Goal: Information Seeking & Learning: Find specific fact

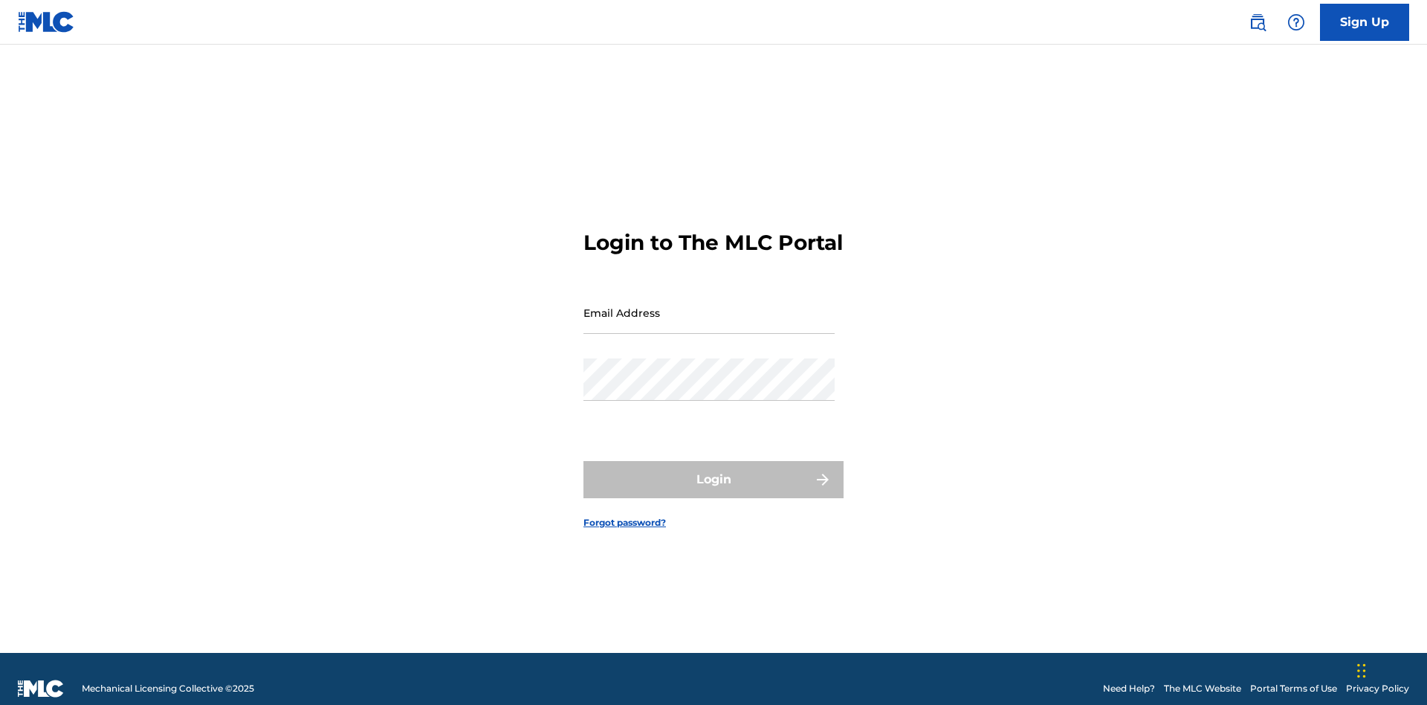
scroll to position [19, 0]
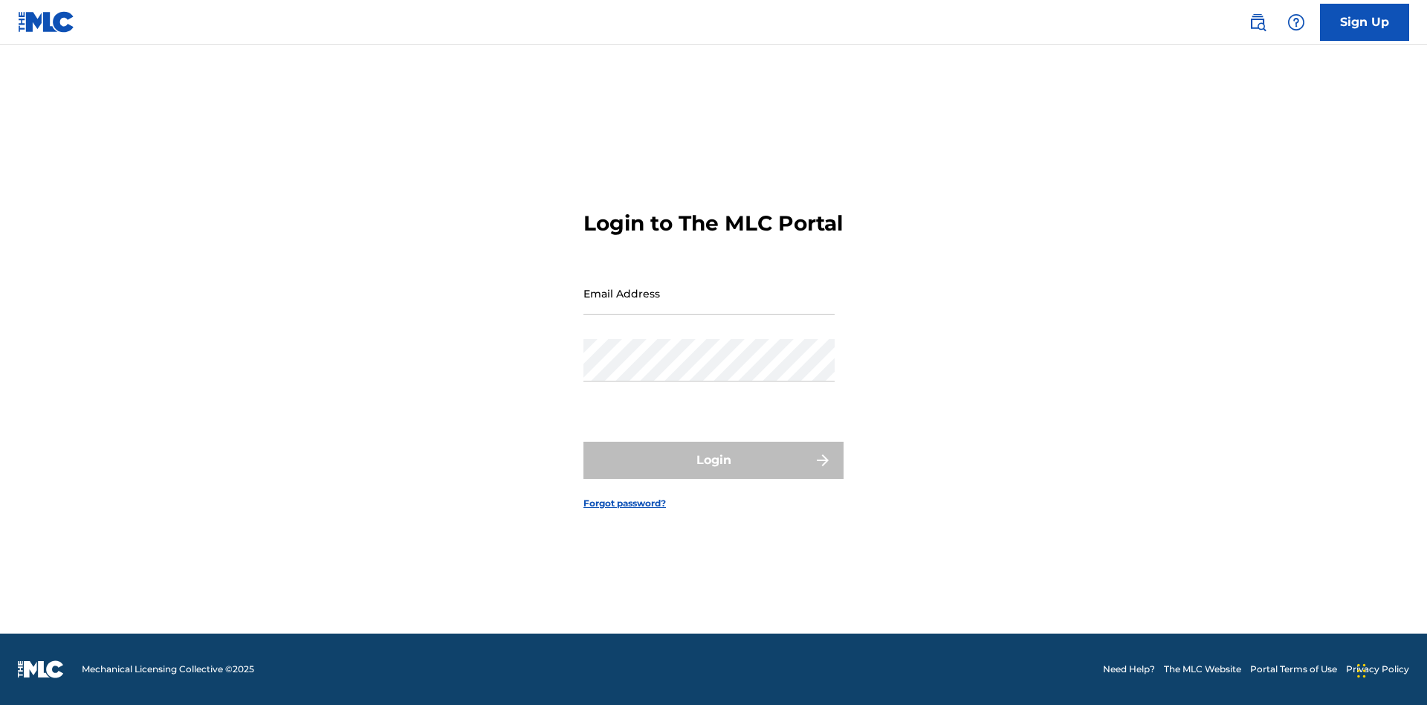
click at [709, 306] on input "Email Address" at bounding box center [709, 293] width 251 height 42
type input "[PERSON_NAME][EMAIL_ADDRESS][DOMAIN_NAME]"
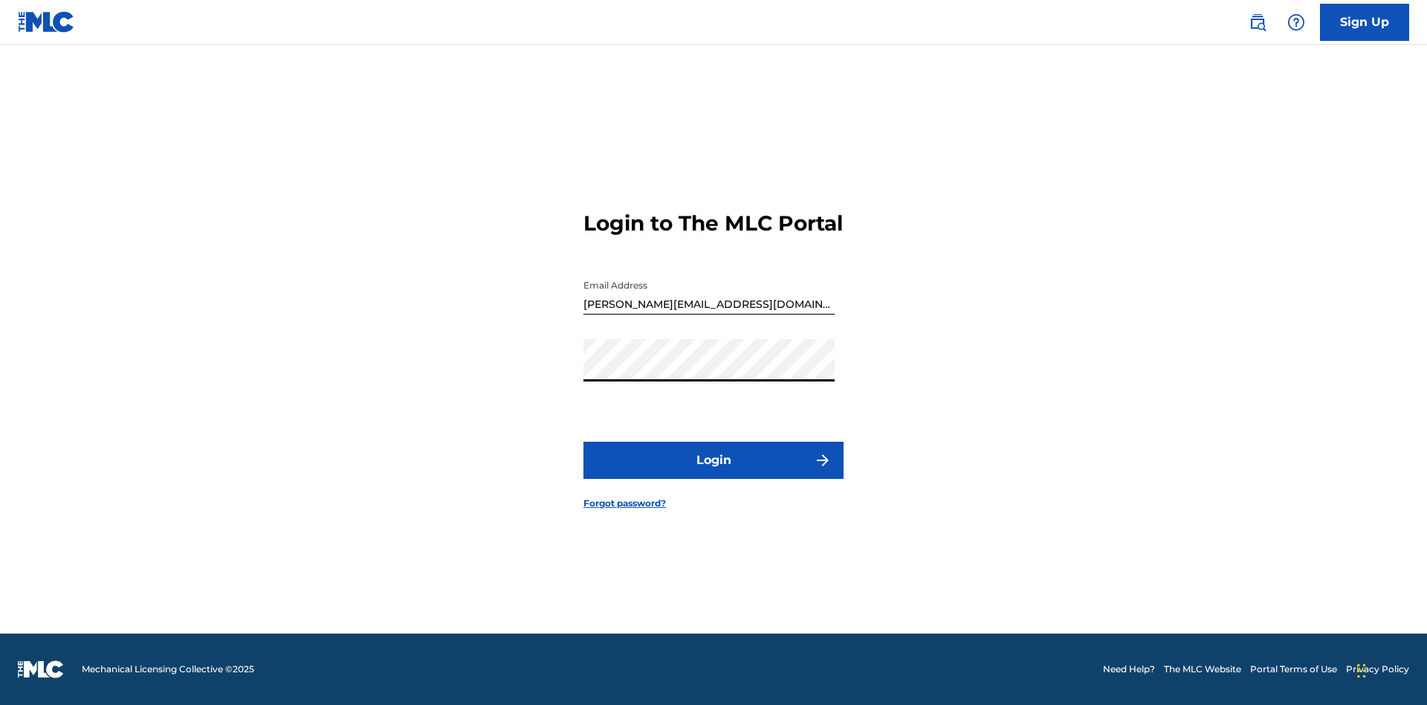
click at [714, 473] on button "Login" at bounding box center [714, 460] width 260 height 37
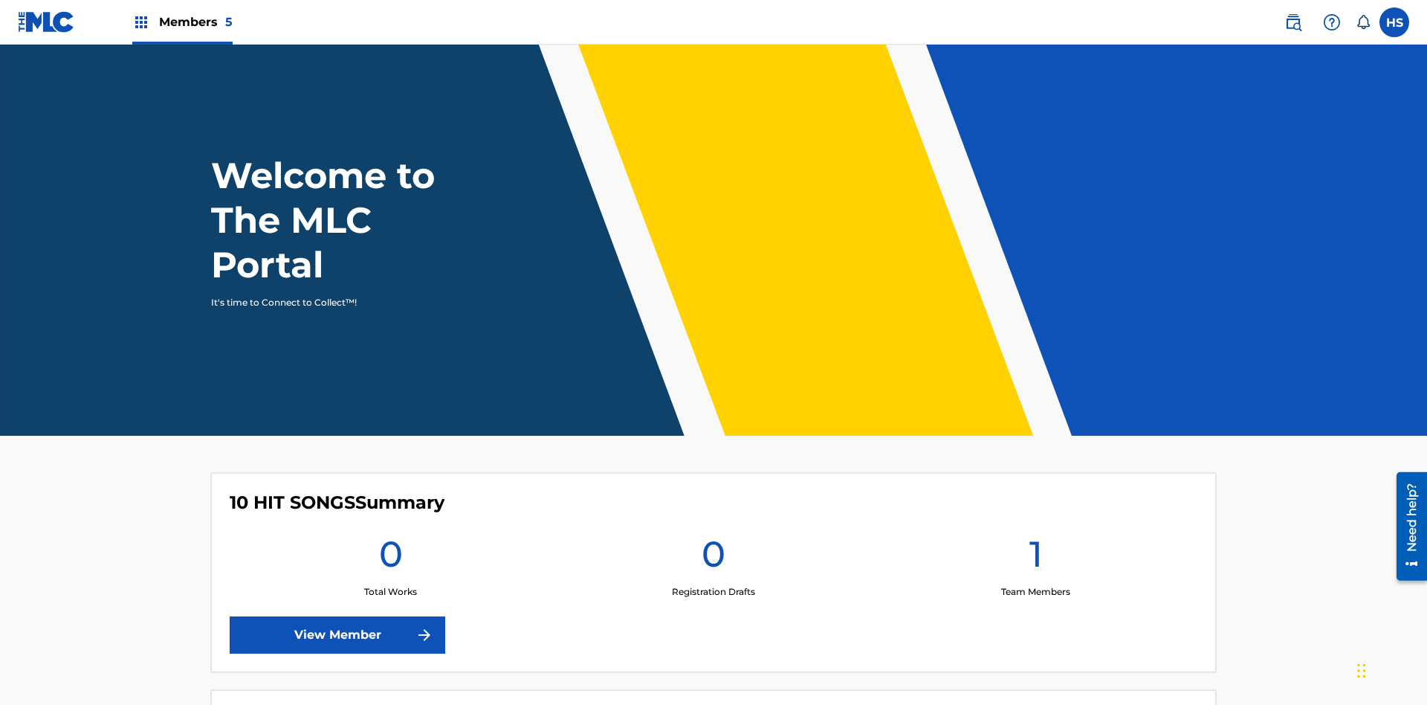
scroll to position [64, 0]
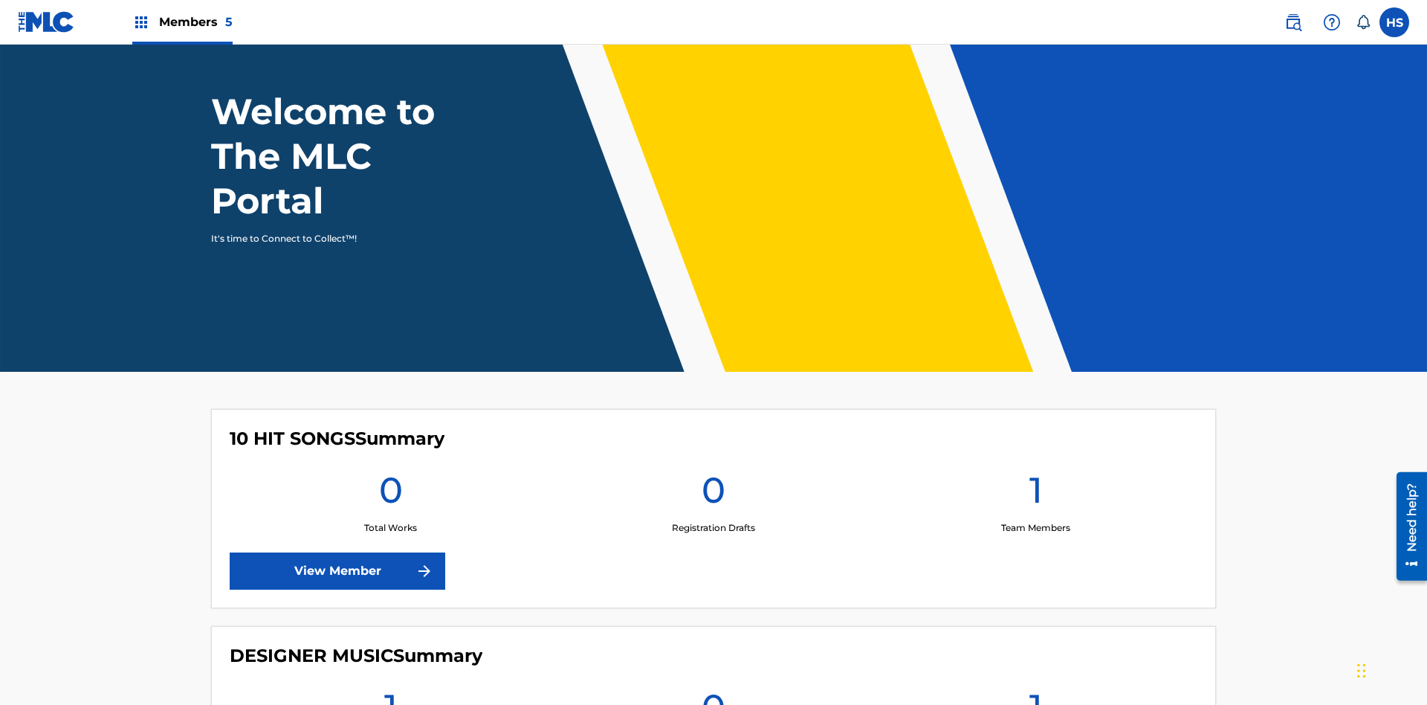
click at [181, 22] on span "Members 5" at bounding box center [196, 21] width 74 height 17
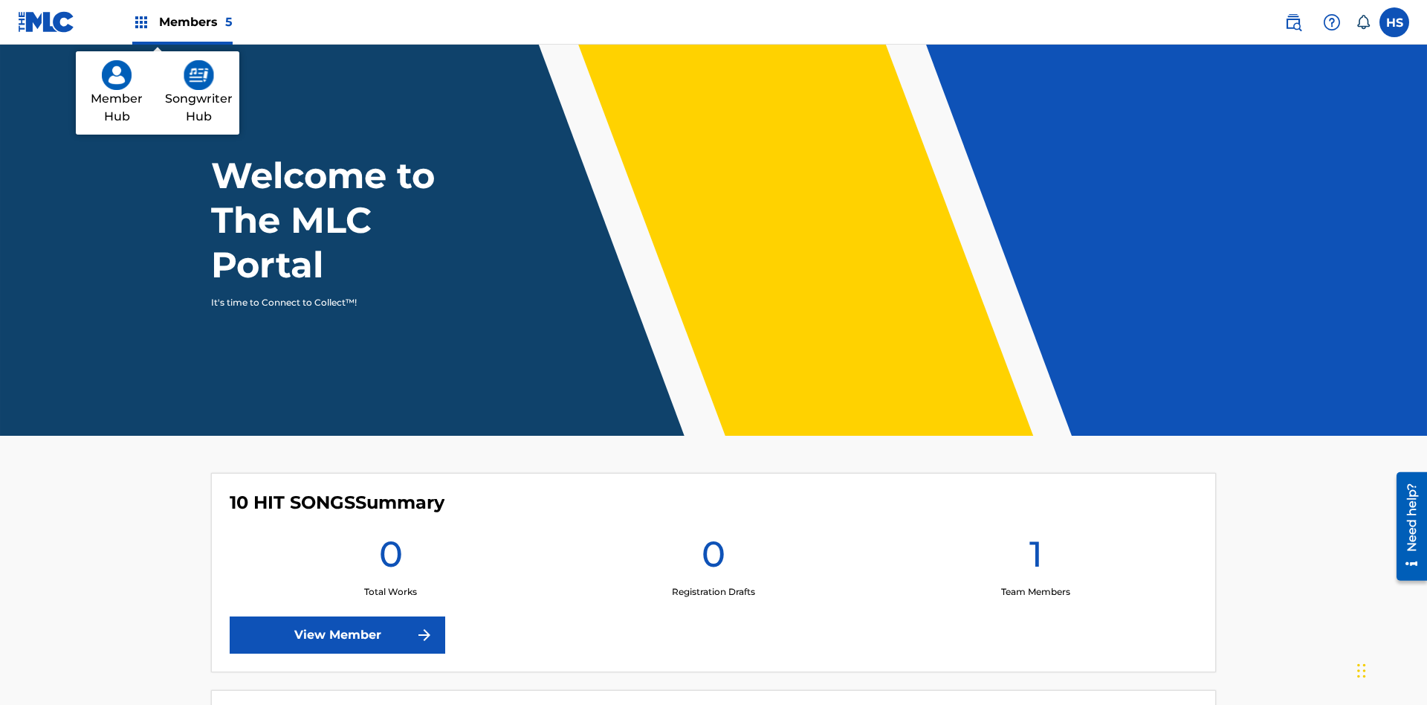
click at [199, 75] on img at bounding box center [199, 75] width 30 height 30
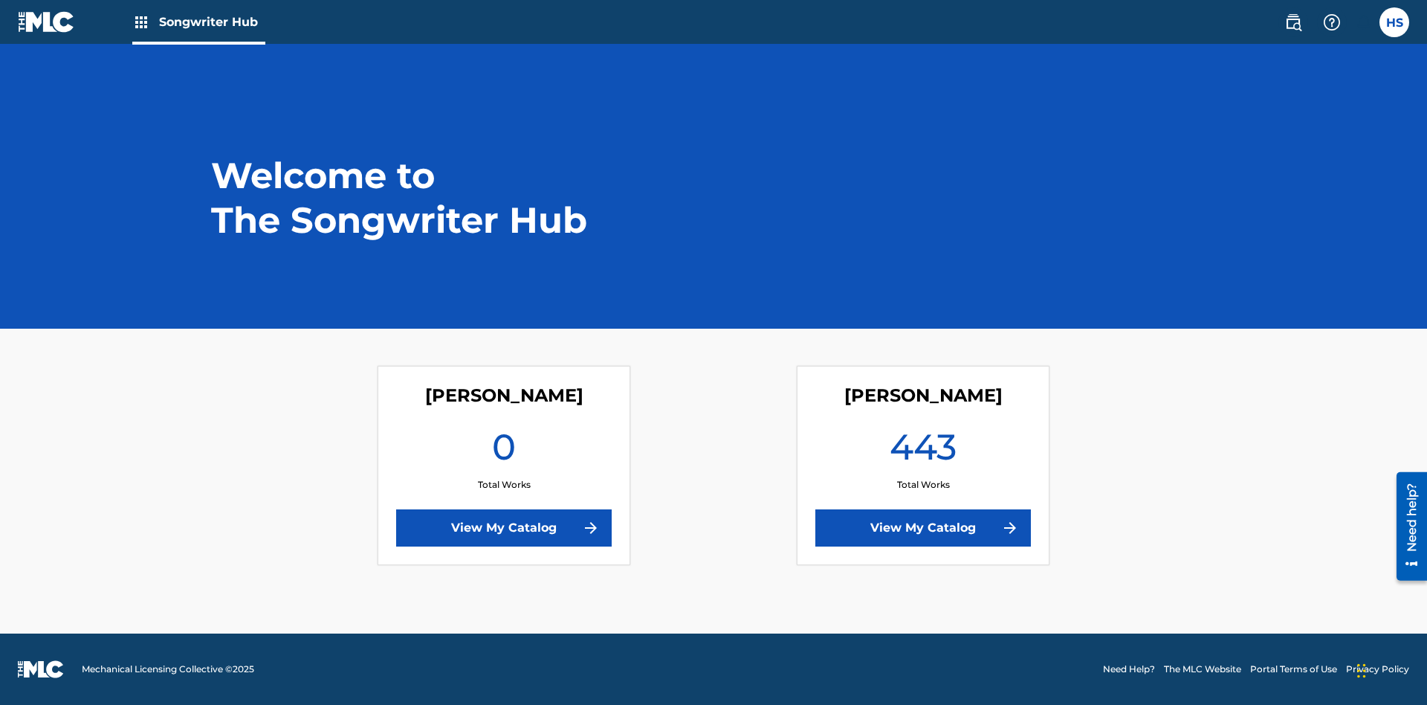
click at [923, 528] on link "View My Catalog" at bounding box center [924, 527] width 216 height 37
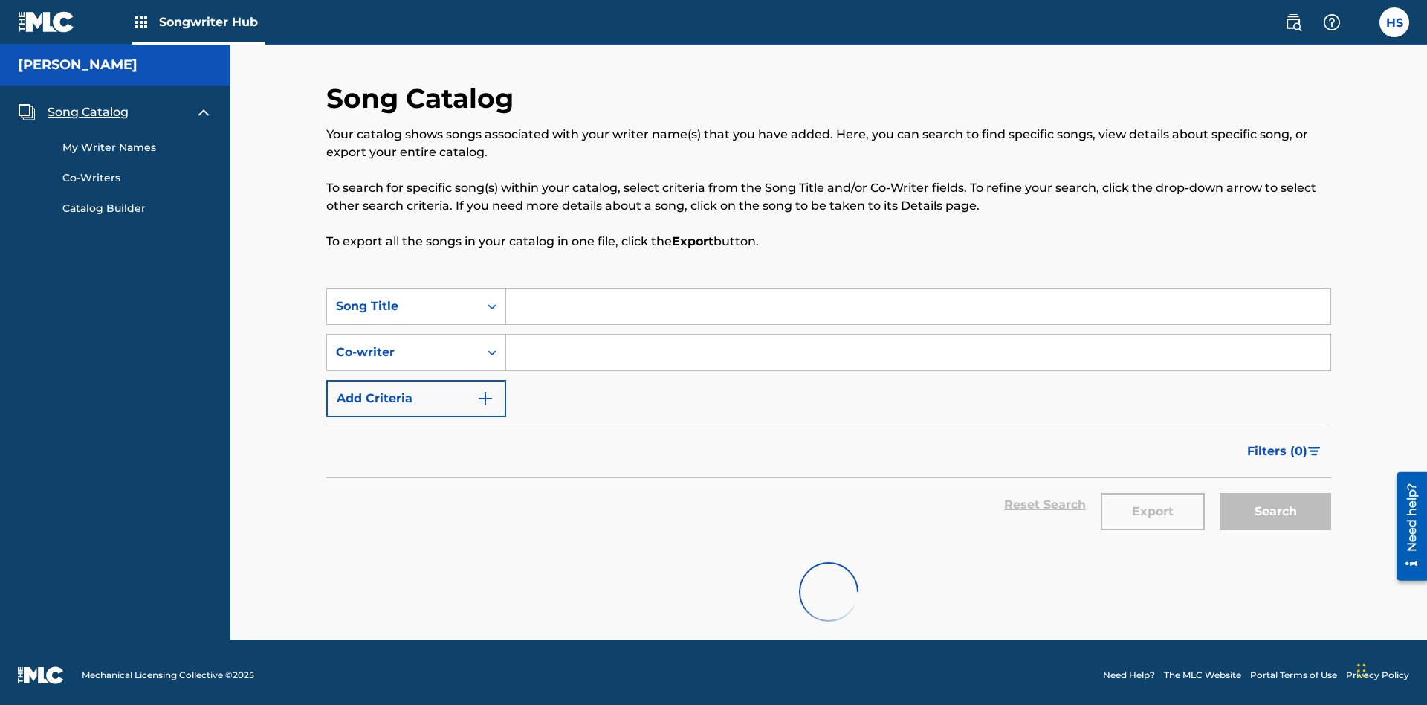
click at [88, 106] on span "Song Catalog" at bounding box center [88, 112] width 81 height 18
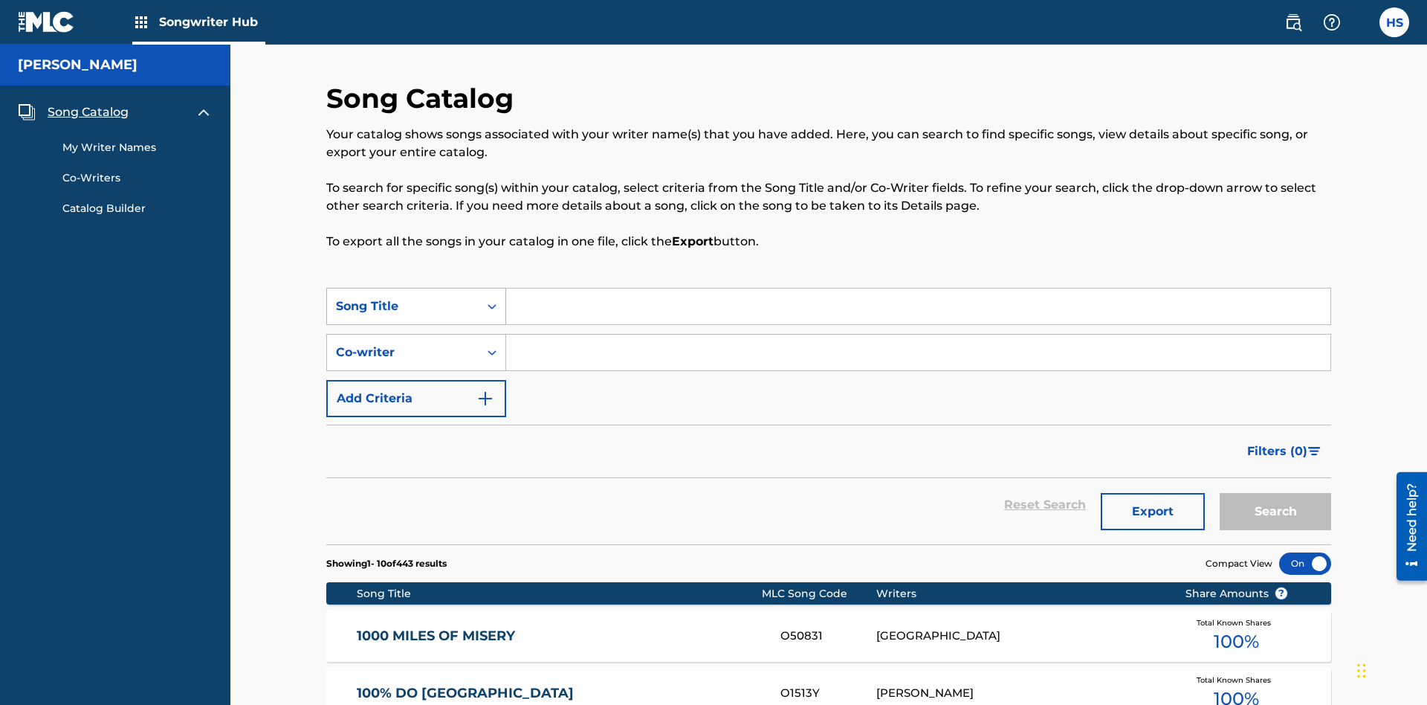
click at [403, 297] on div "Song Title" at bounding box center [403, 306] width 134 height 18
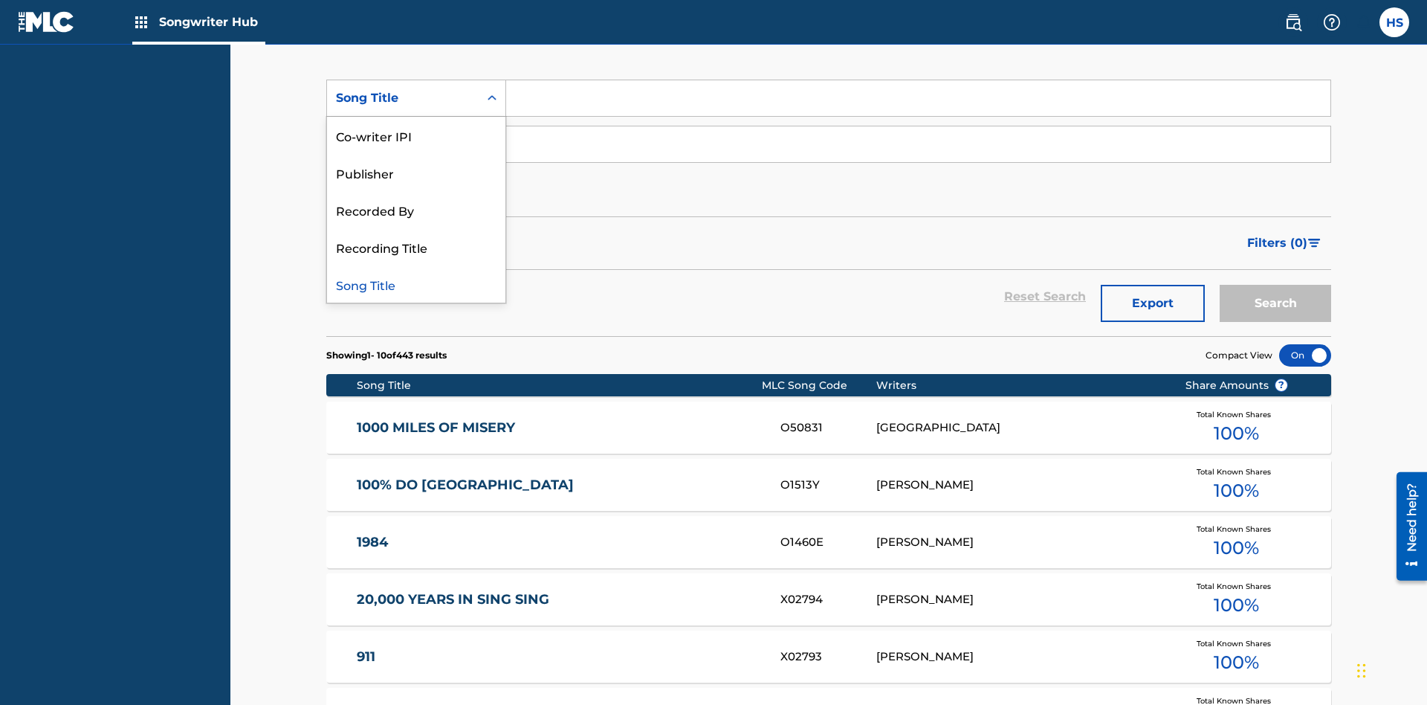
click at [416, 284] on div "Song Title" at bounding box center [416, 283] width 178 height 37
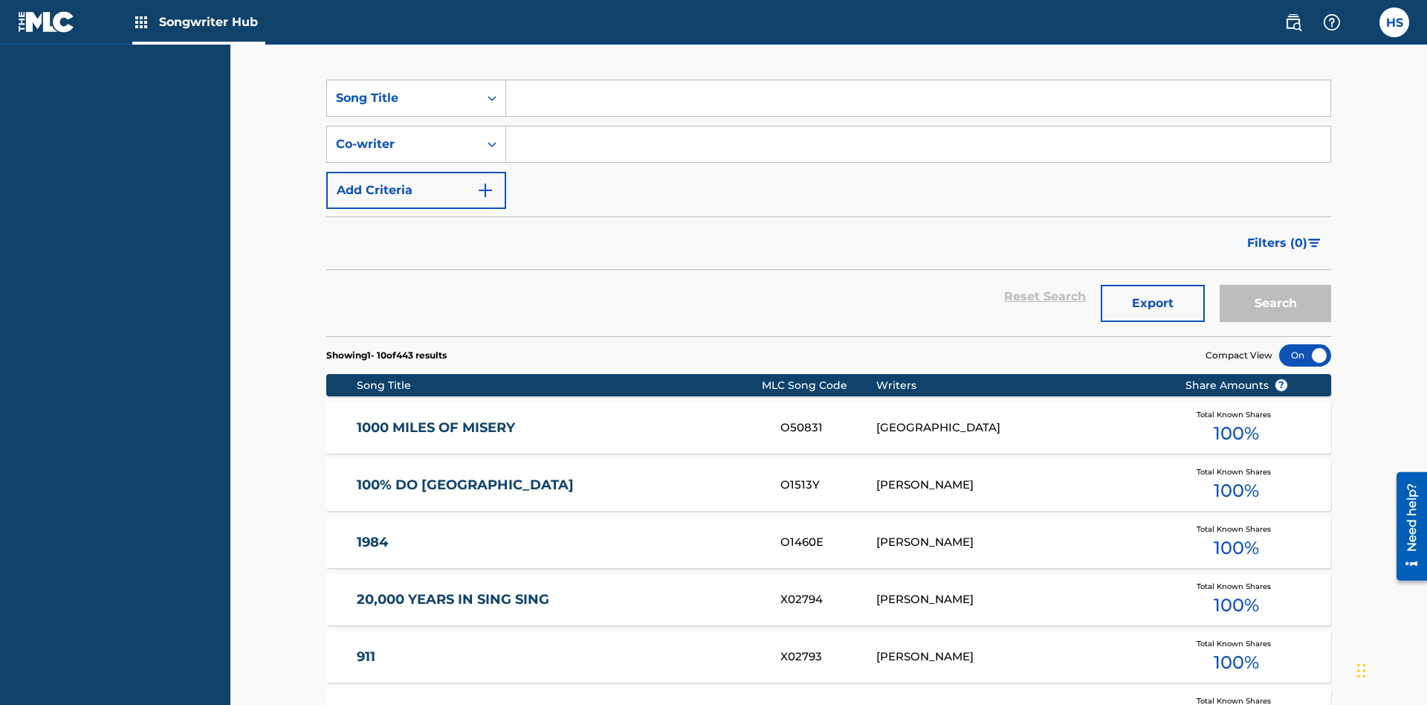
scroll to position [199, 0]
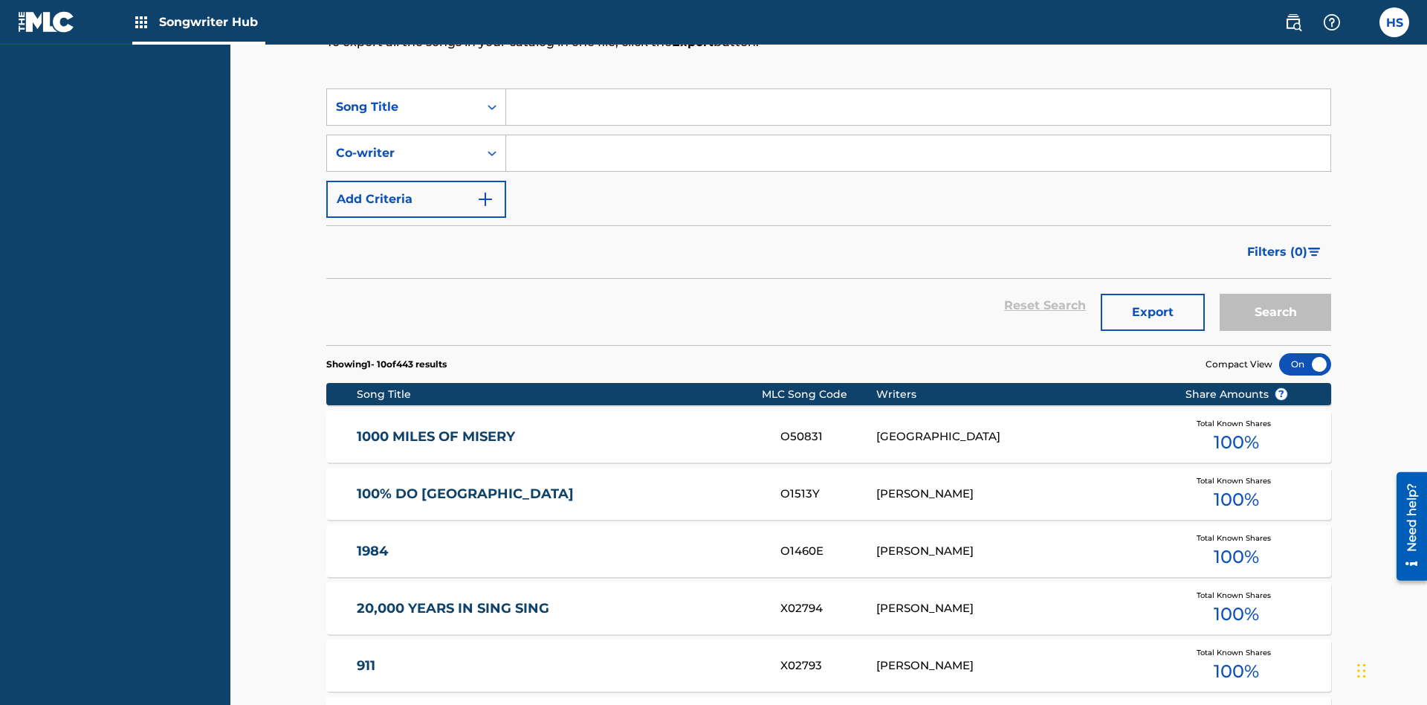
click at [918, 107] on input "Search Form" at bounding box center [918, 107] width 825 height 36
type input "MENEAME"
click at [1276, 294] on button "Search" at bounding box center [1276, 312] width 112 height 37
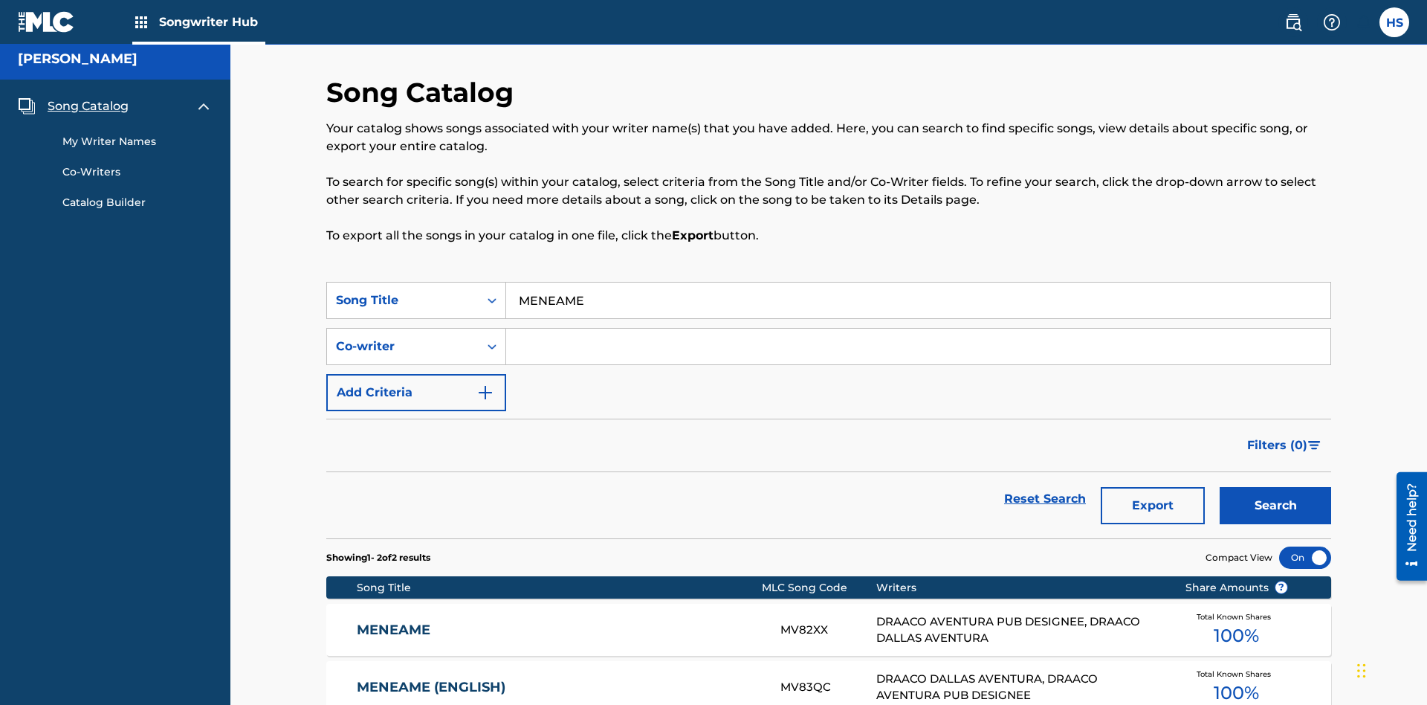
scroll to position [155, 0]
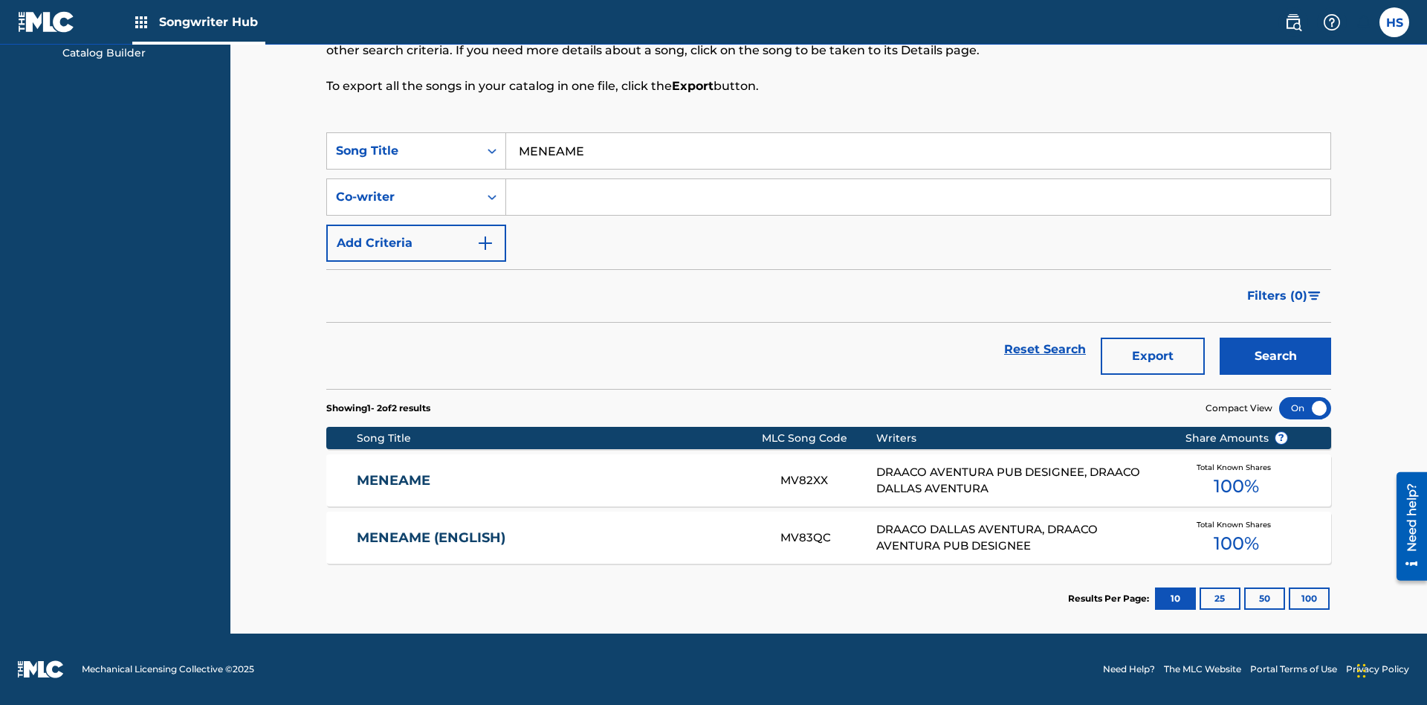
click at [918, 151] on input "MENEAME" at bounding box center [918, 151] width 825 height 36
click at [403, 197] on div "Co-writer" at bounding box center [403, 197] width 134 height 18
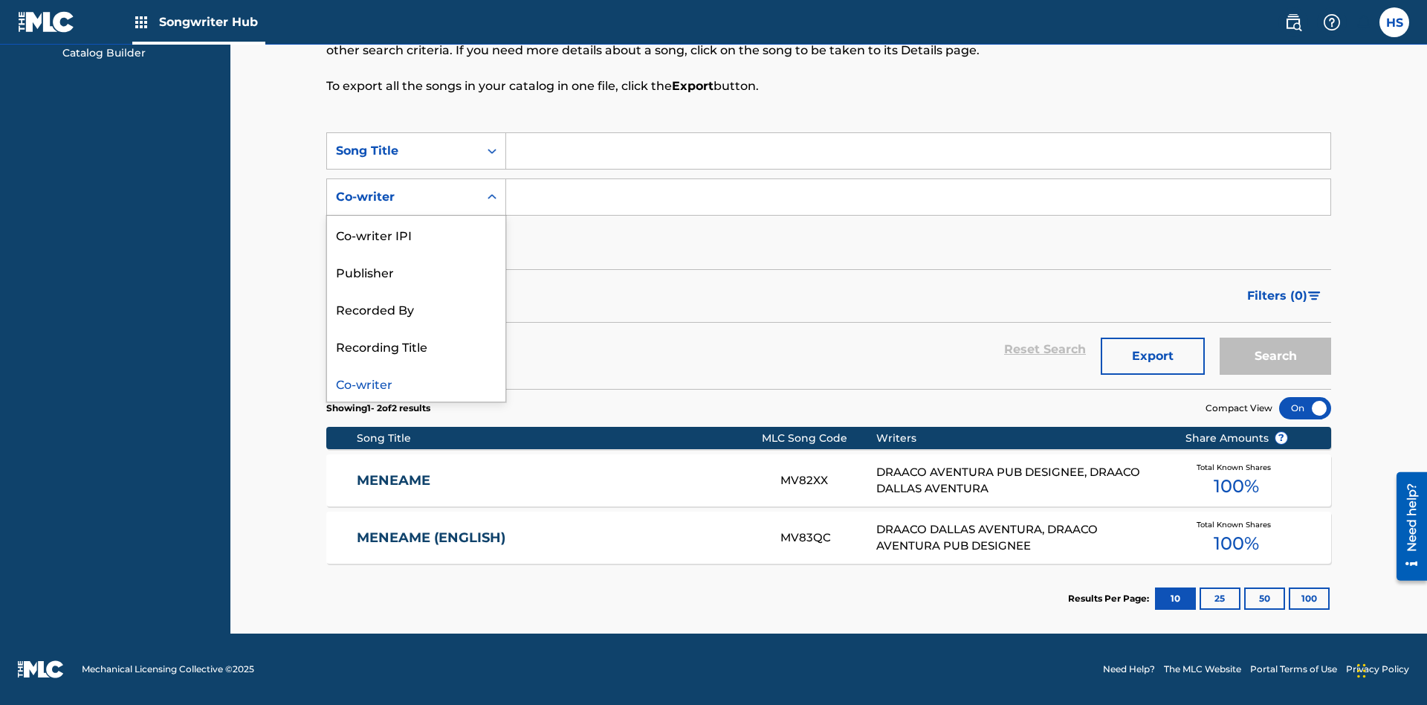
click at [416, 383] on div "Co-writer" at bounding box center [416, 382] width 178 height 37
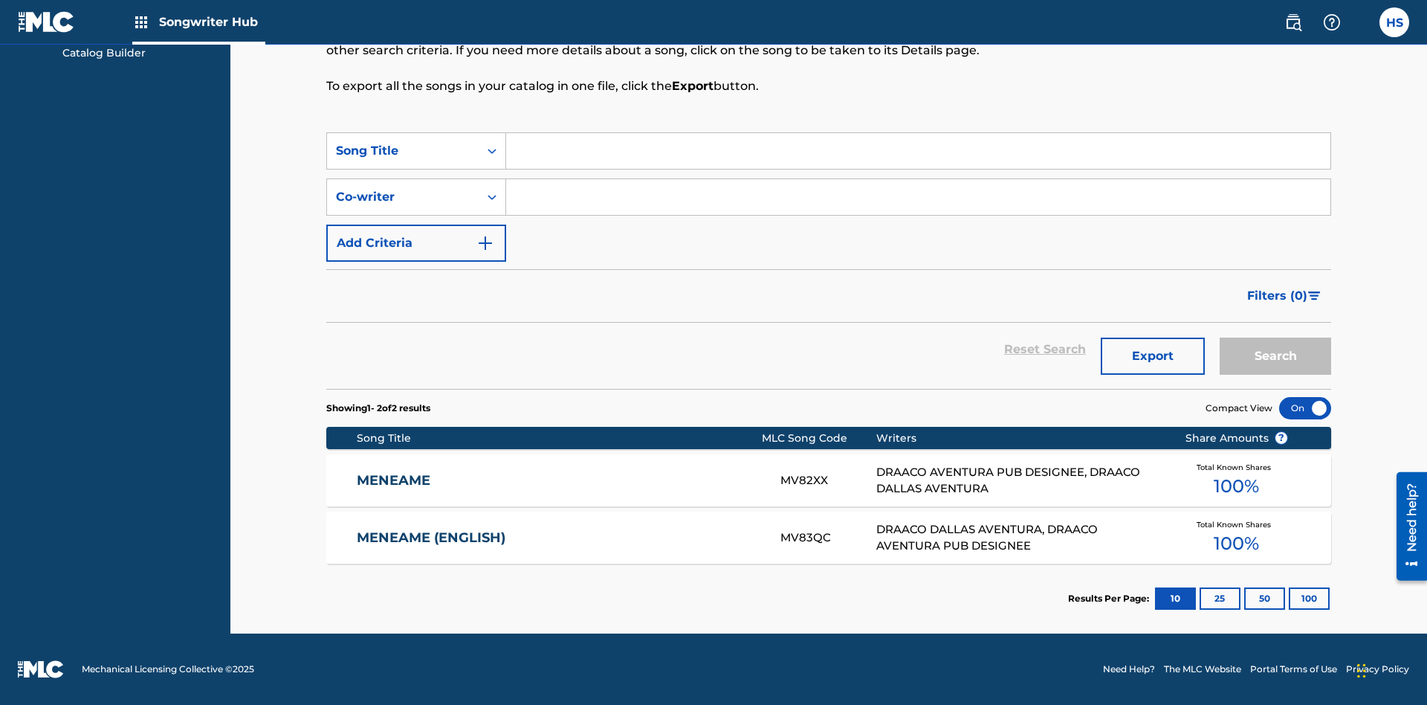
click at [918, 197] on input "Search Form" at bounding box center [918, 197] width 825 height 36
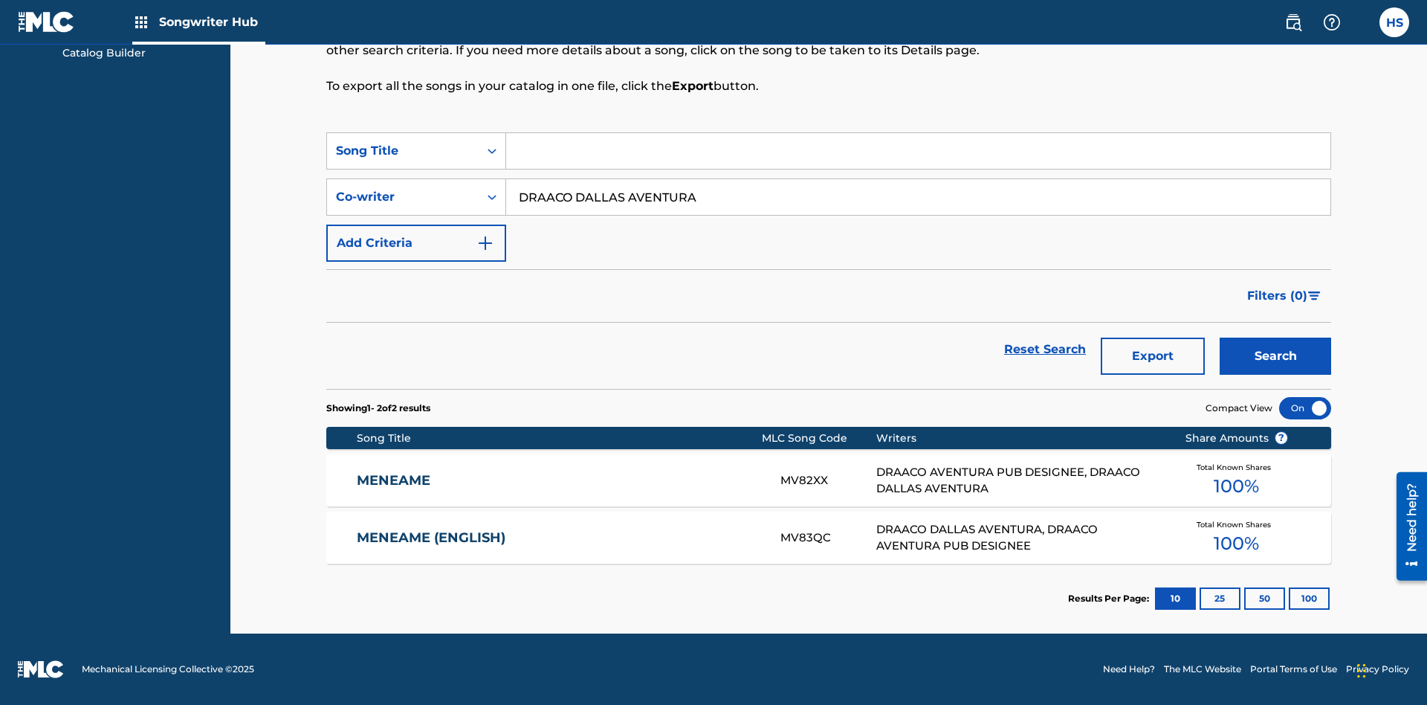
type input "DRAACO DALLAS AVENTURA"
click at [1276, 356] on button "Search" at bounding box center [1276, 356] width 112 height 37
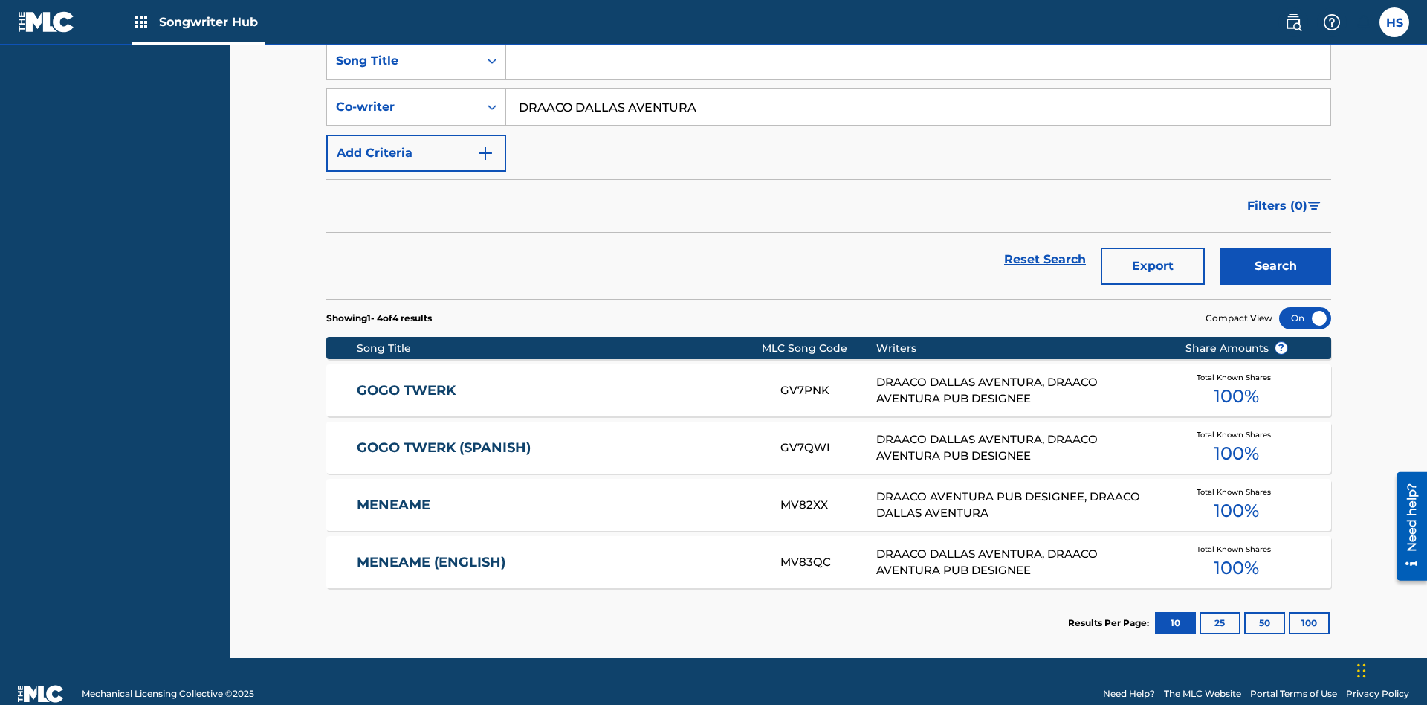
click at [918, 107] on input "DRAACO DALLAS AVENTURA" at bounding box center [918, 107] width 825 height 36
click at [403, 70] on div "Song Title" at bounding box center [403, 61] width 134 height 18
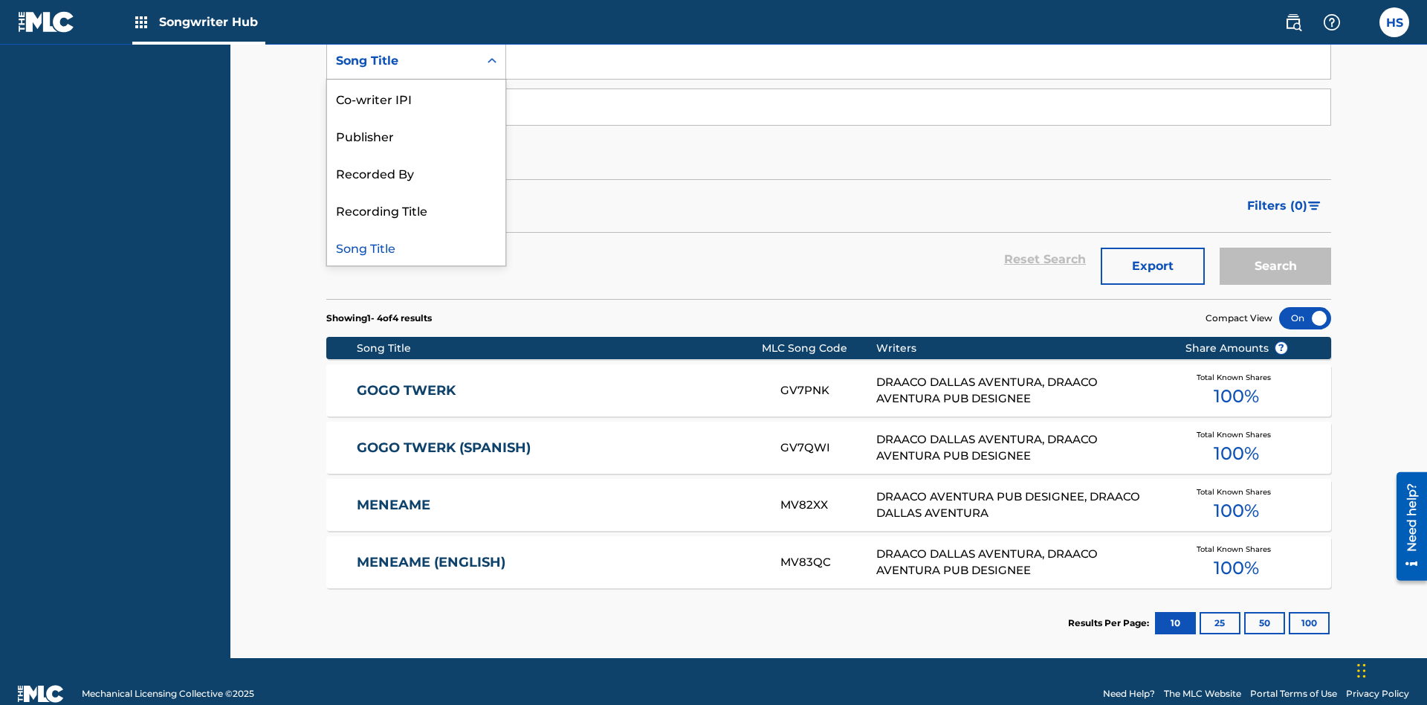
scroll to position [208, 0]
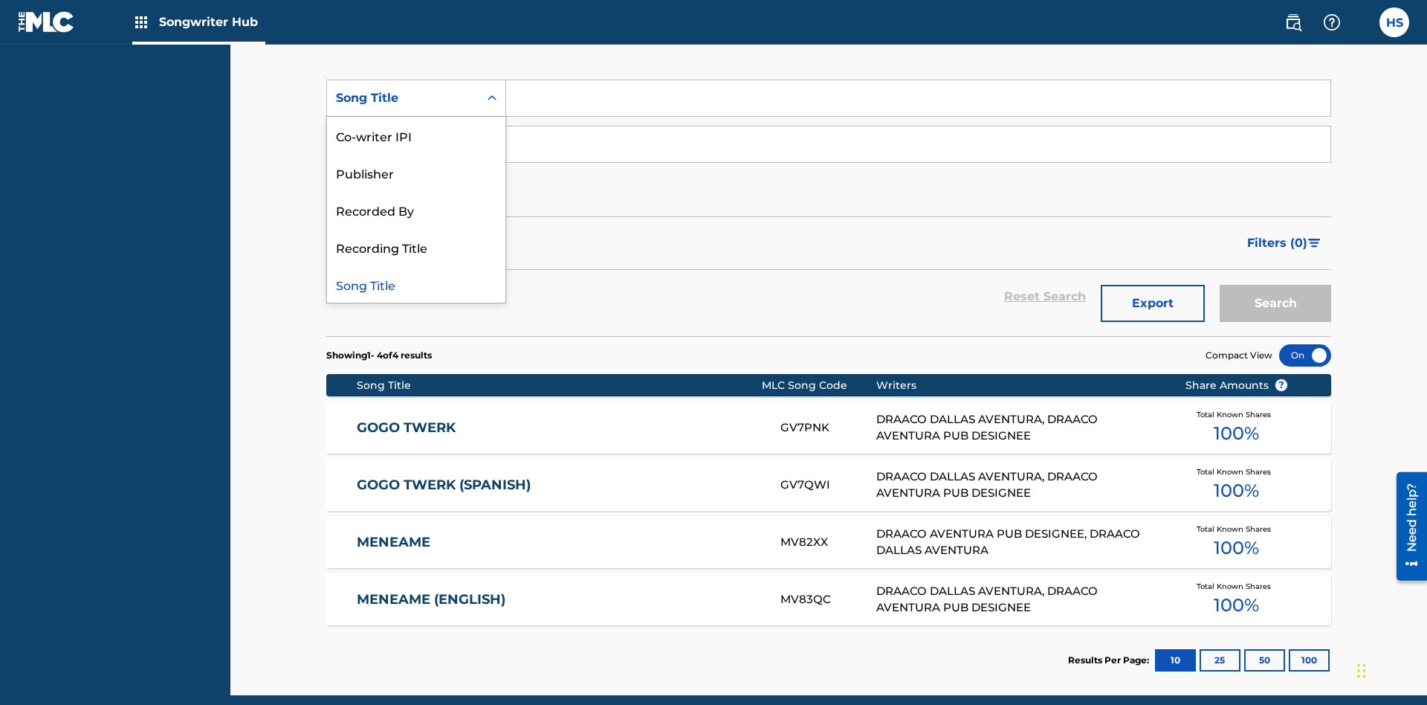
click at [416, 135] on div "Co-writer IPI" at bounding box center [416, 135] width 178 height 37
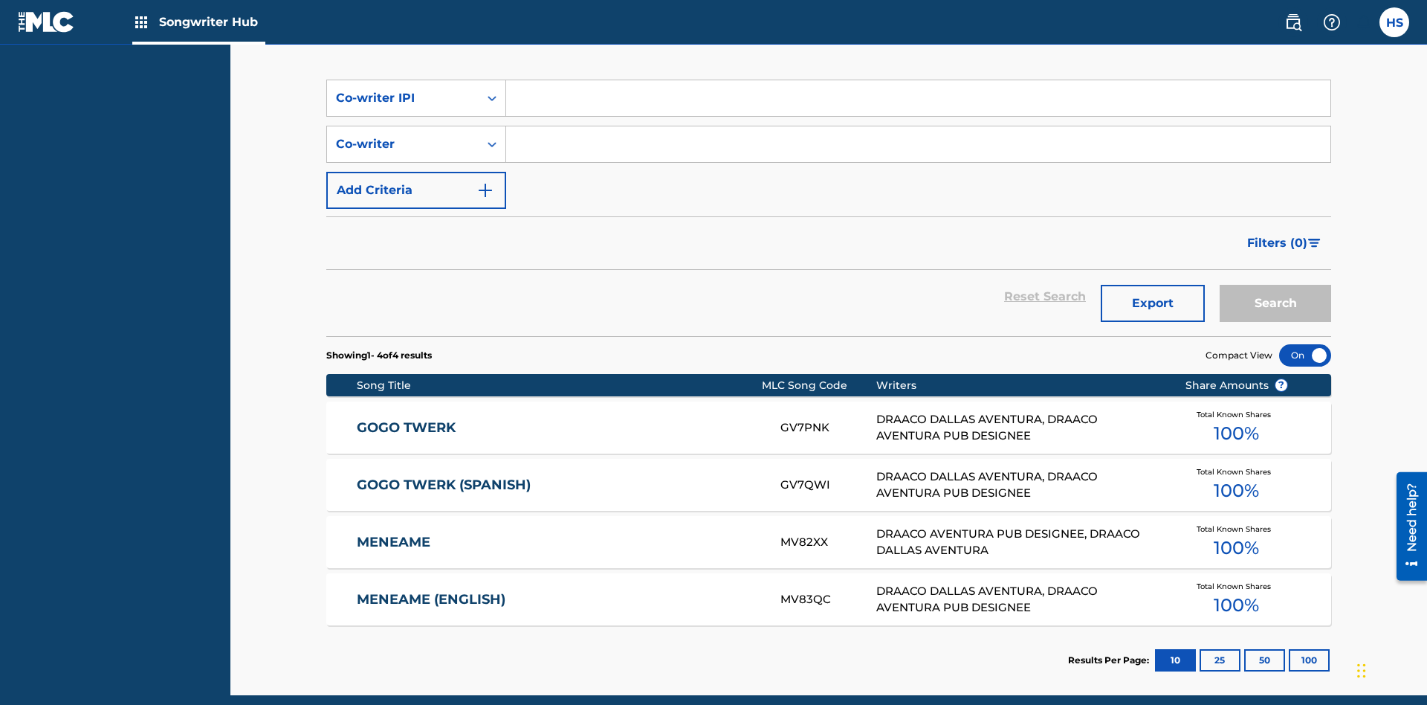
click at [918, 107] on input "Search Form" at bounding box center [918, 98] width 825 height 36
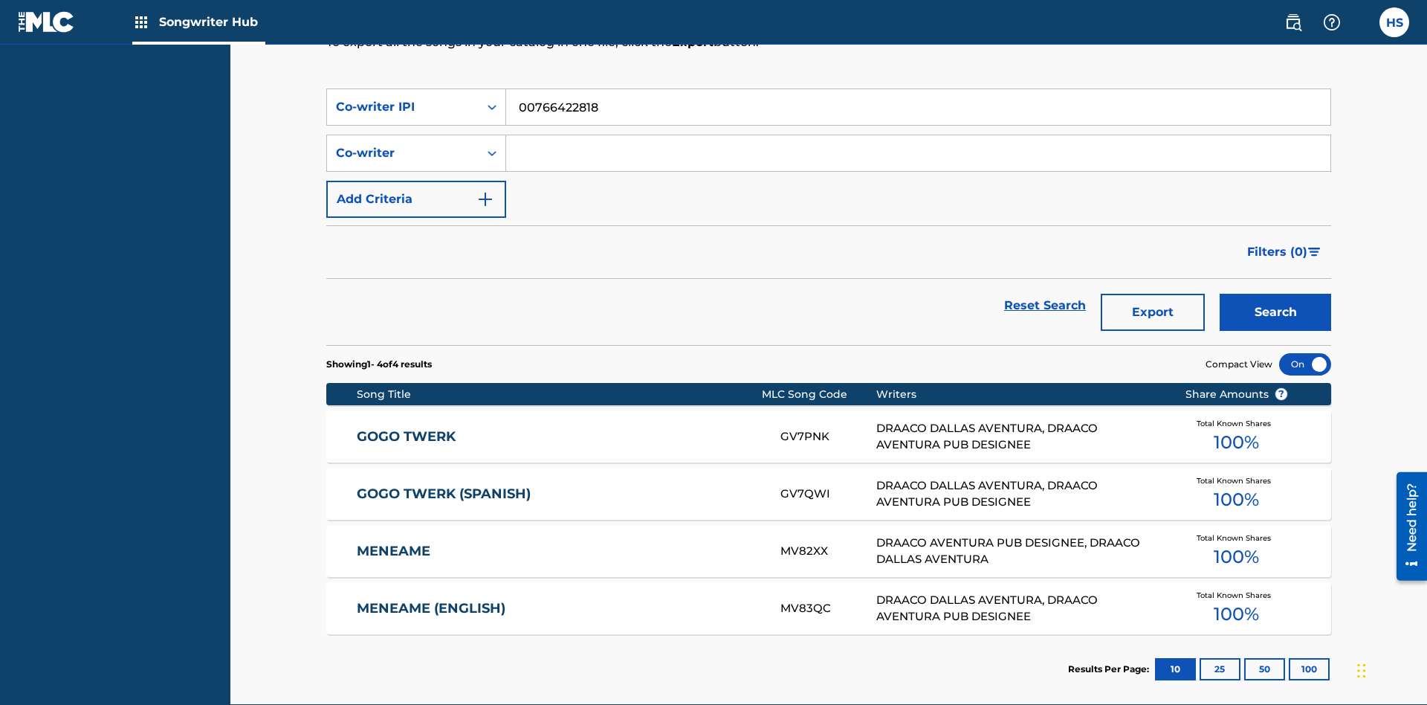
type input "00766422818"
click at [1276, 294] on button "Search" at bounding box center [1276, 312] width 112 height 37
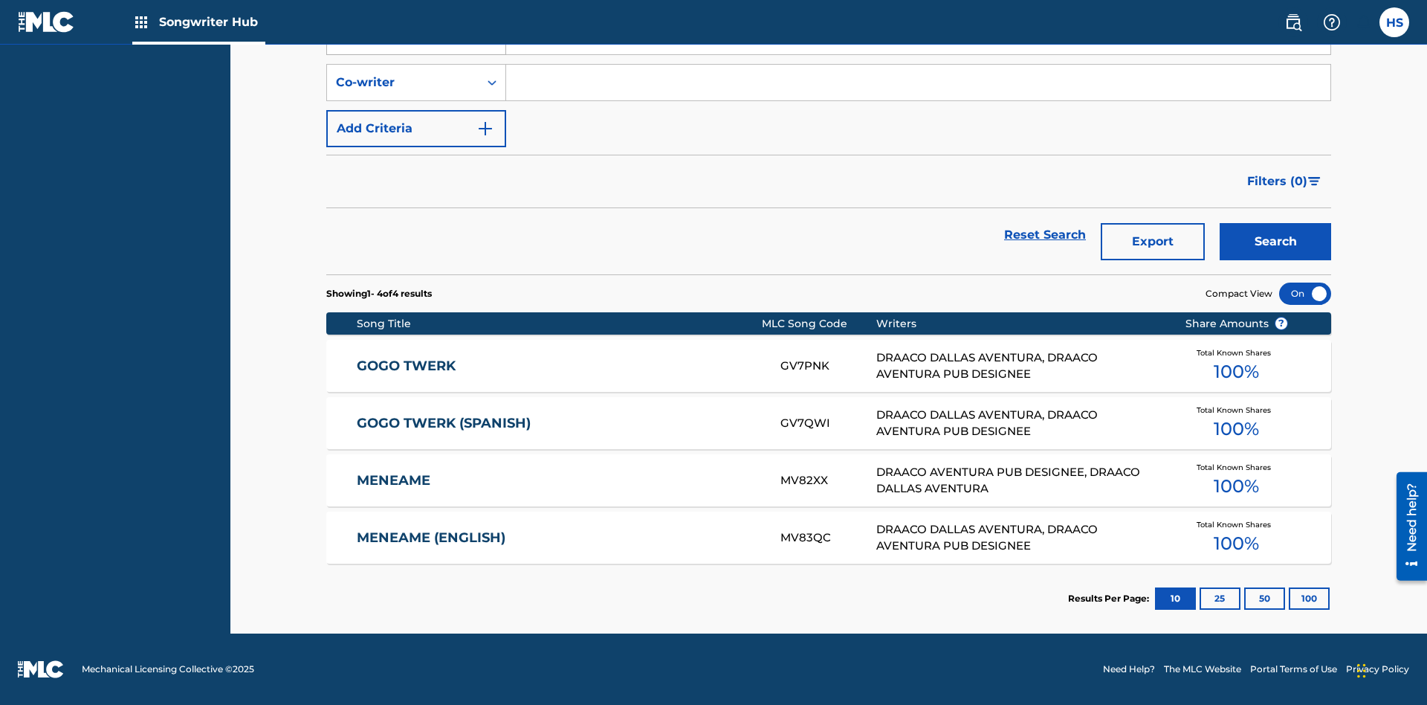
click at [403, 45] on div "Co-writer IPI" at bounding box center [403, 37] width 134 height 18
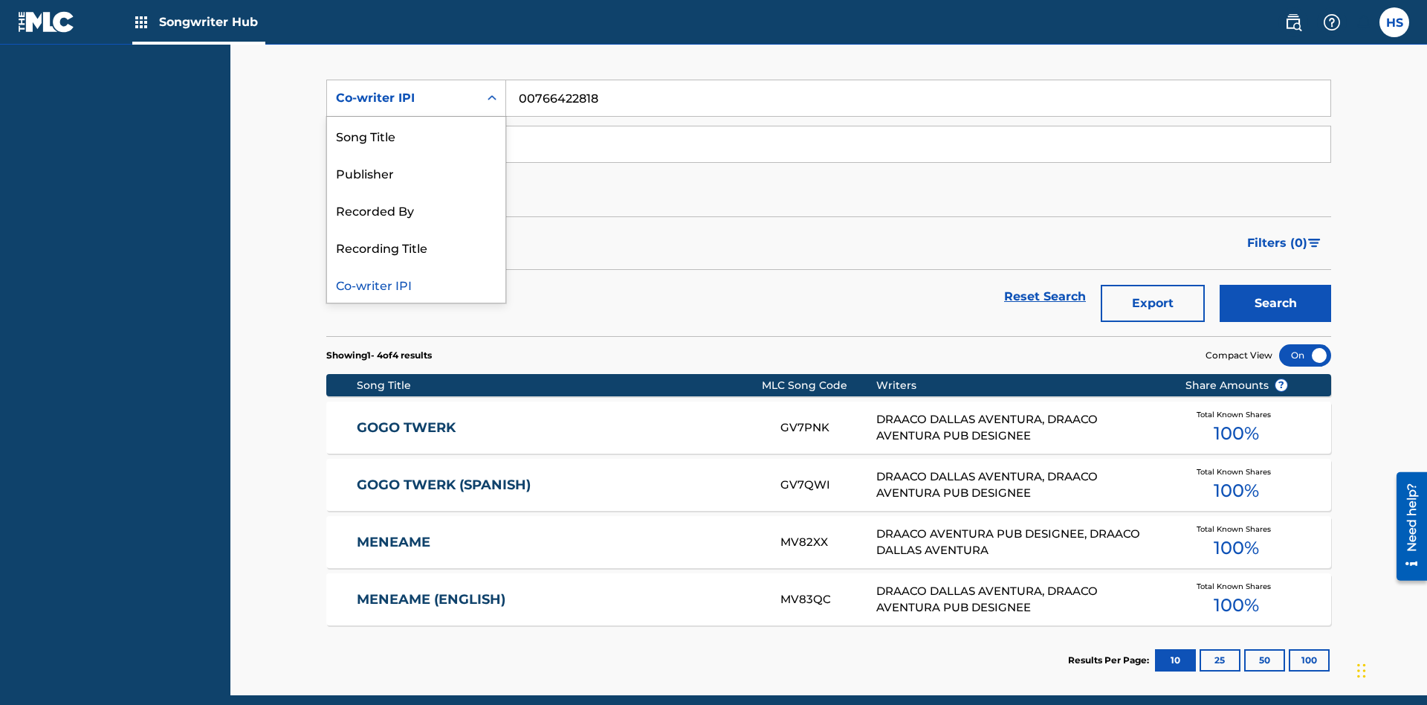
click at [416, 210] on div "Recorded By" at bounding box center [416, 209] width 178 height 37
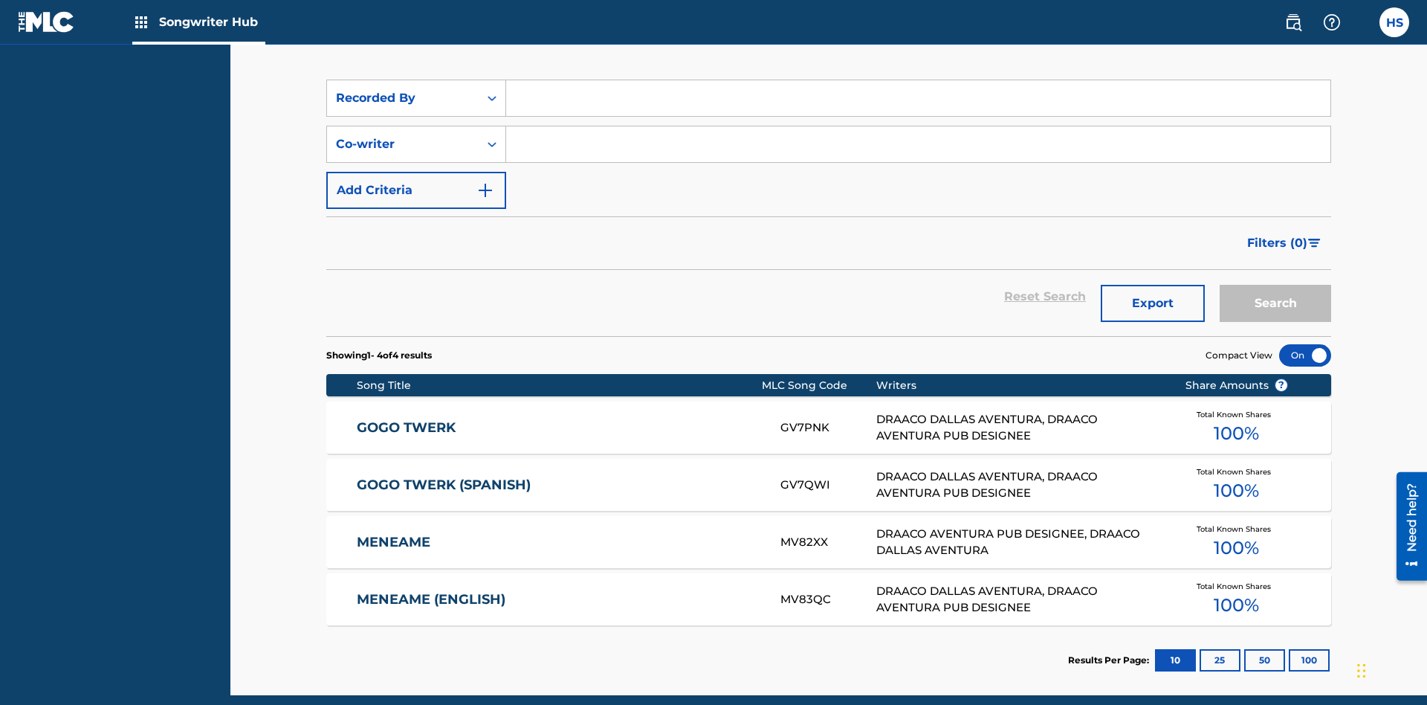
click at [918, 107] on input "Search Form" at bounding box center [918, 98] width 825 height 36
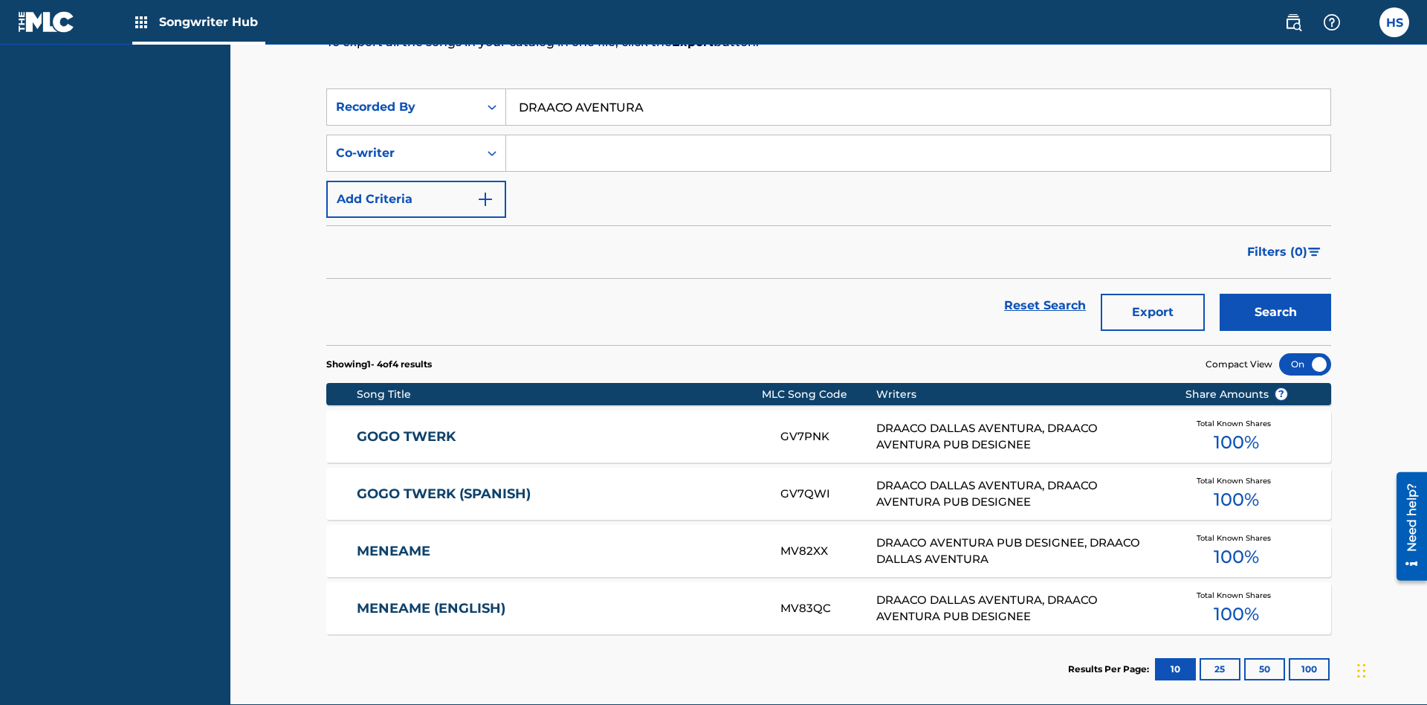
type input "DRAACO AVENTURA"
click at [1276, 294] on button "Search" at bounding box center [1276, 312] width 112 height 37
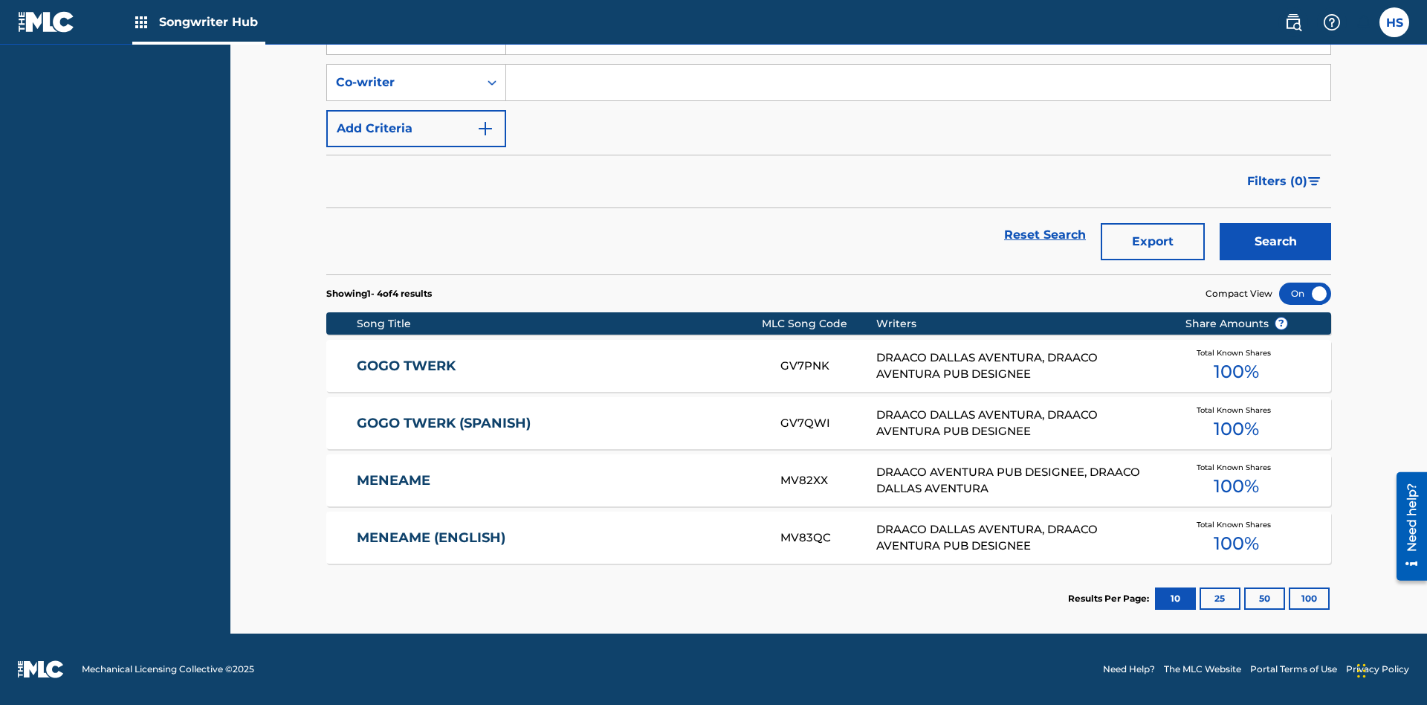
click at [403, 45] on div "Recorded By" at bounding box center [403, 37] width 134 height 18
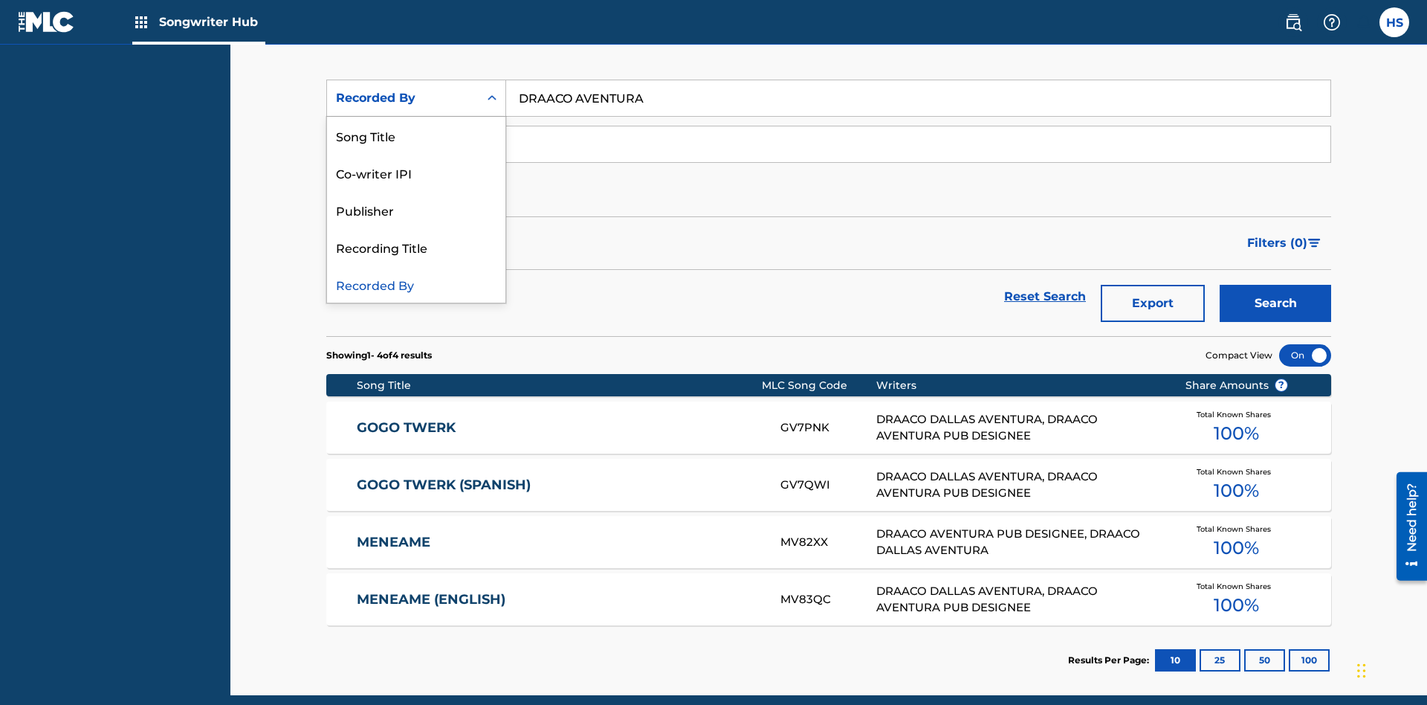
click at [416, 210] on div "Publisher" at bounding box center [416, 209] width 178 height 37
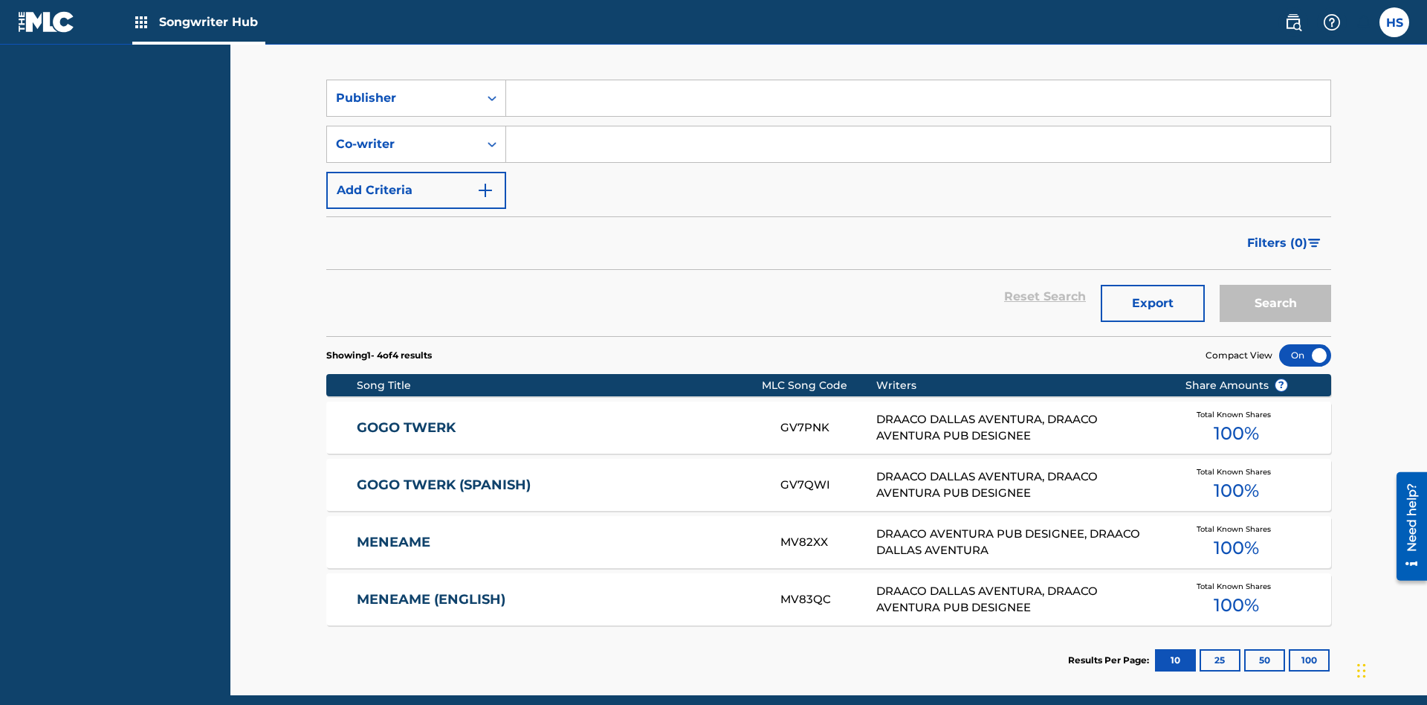
click at [918, 107] on input "Search Form" at bounding box center [918, 98] width 825 height 36
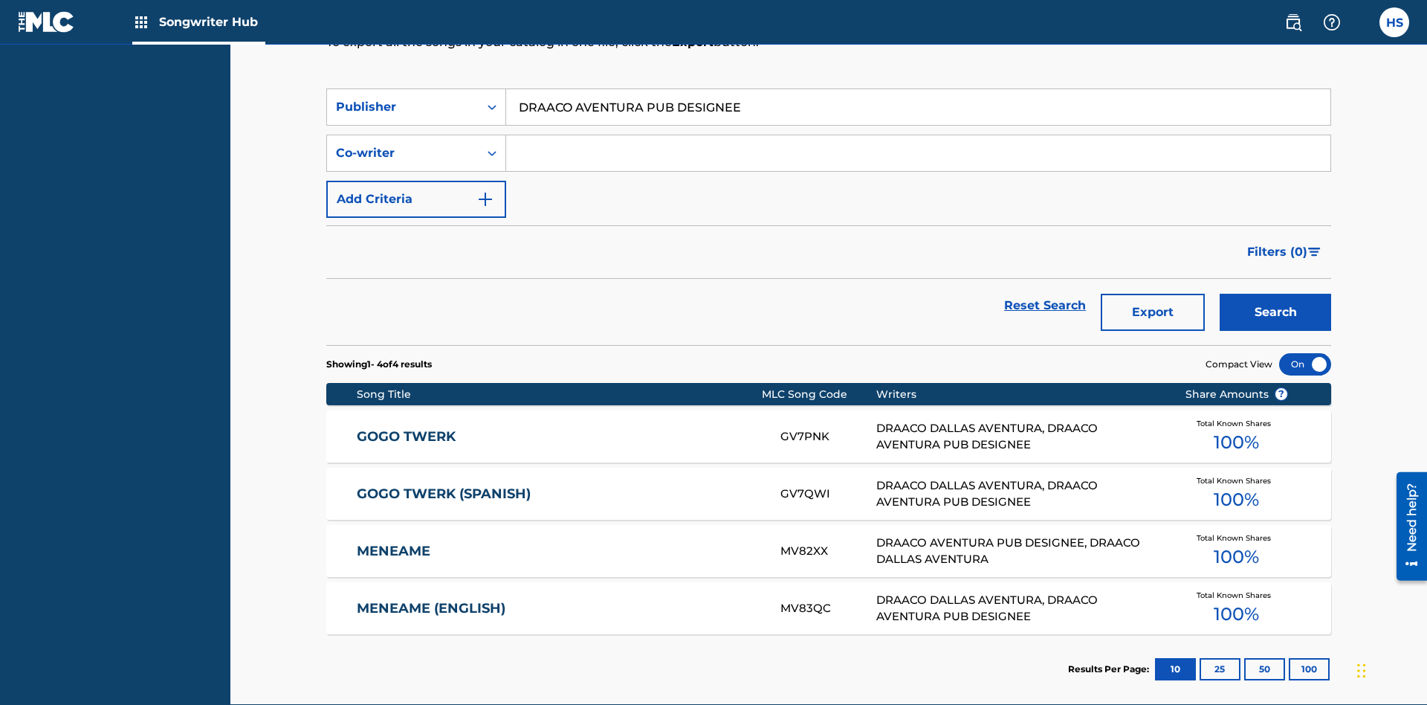
type input "DRAACO AVENTURA PUB DESIGNEE"
click at [1276, 294] on button "Search" at bounding box center [1276, 312] width 112 height 37
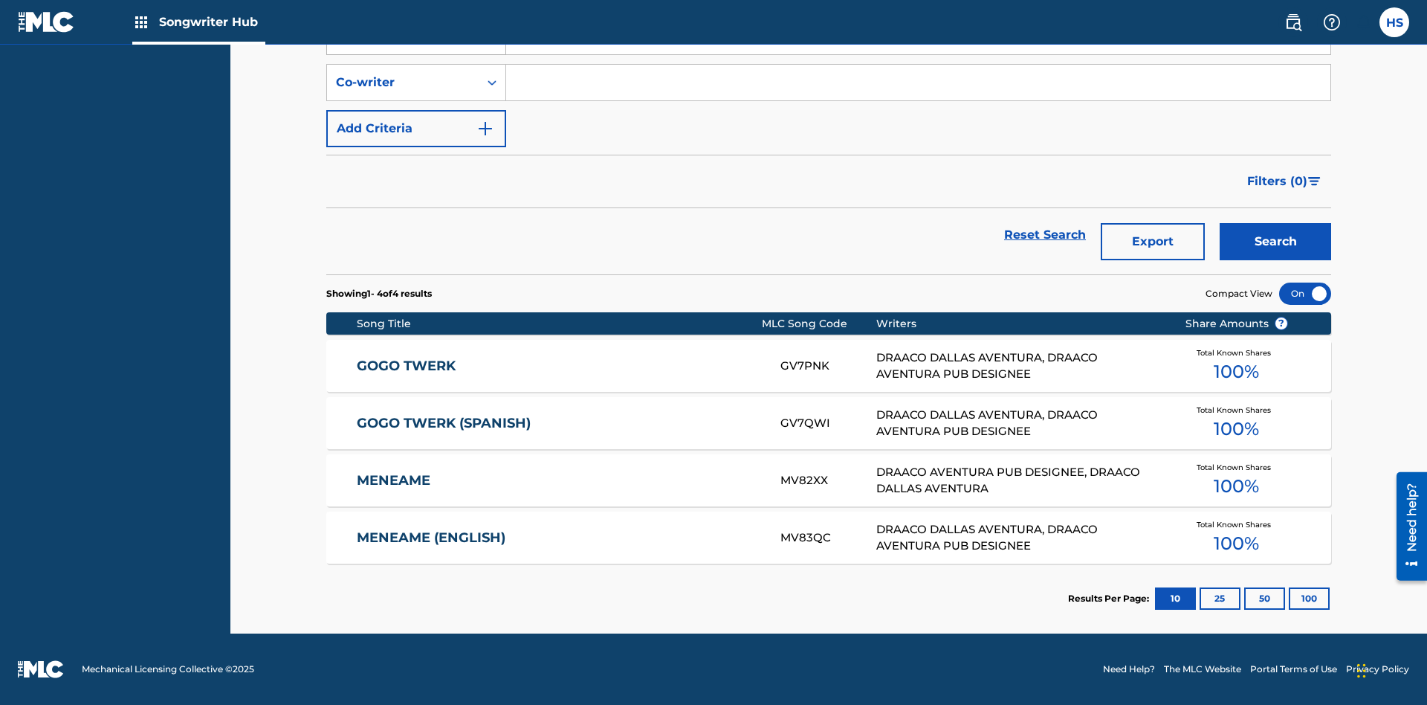
click at [403, 45] on div "Publisher" at bounding box center [403, 37] width 134 height 18
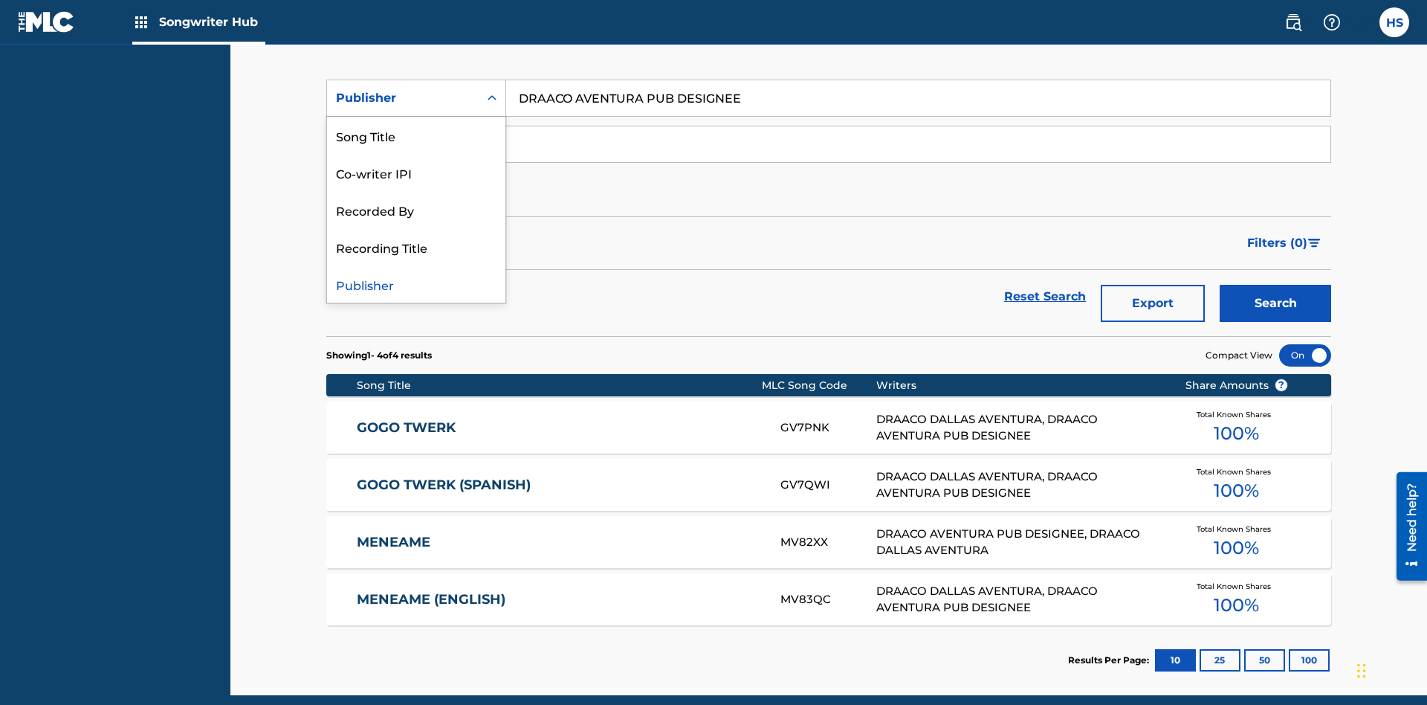
click at [416, 247] on div "Recording Title" at bounding box center [416, 246] width 178 height 37
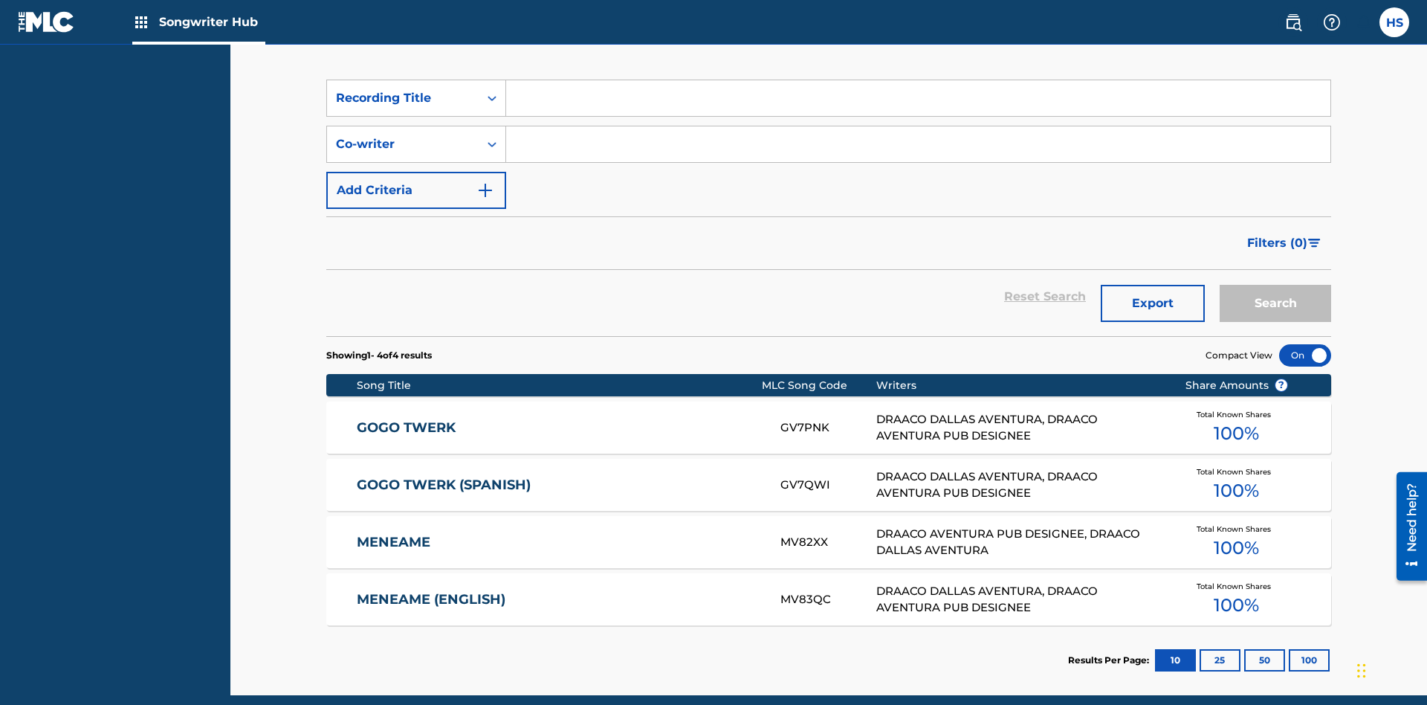
click at [918, 107] on input "Search Form" at bounding box center [918, 98] width 825 height 36
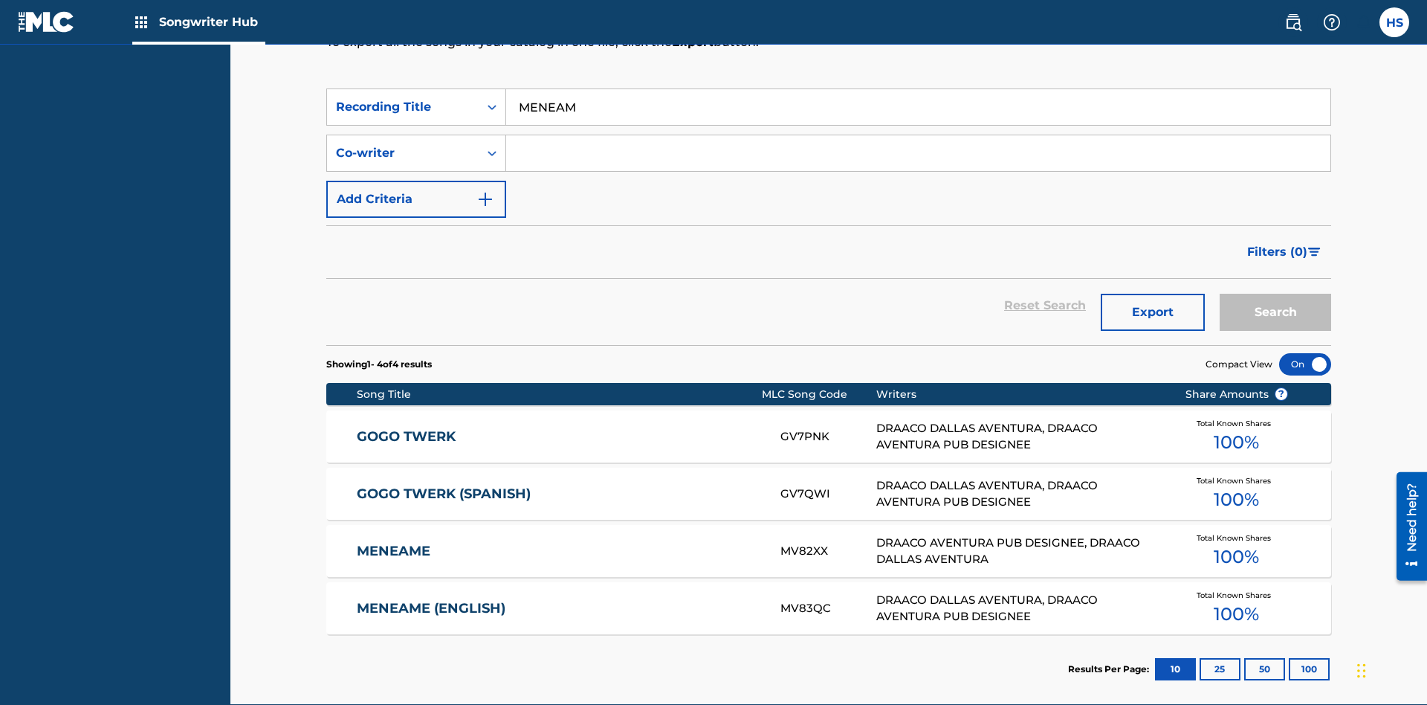
type input "MENEAME"
